Goal: Find specific page/section: Find specific page/section

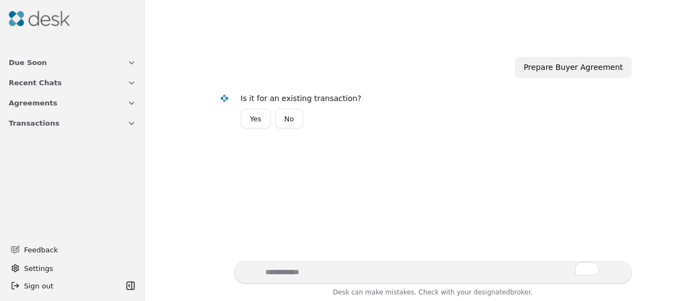
click at [129, 123] on icon "button" at bounding box center [131, 123] width 9 height 9
click at [18, 17] on img at bounding box center [39, 18] width 61 height 15
